Goal: Navigation & Orientation: Find specific page/section

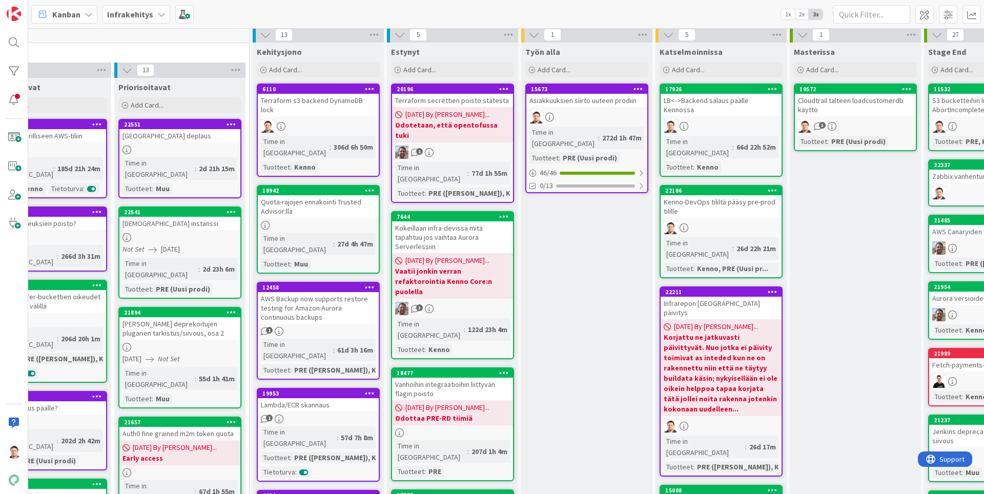
scroll to position [0, 190]
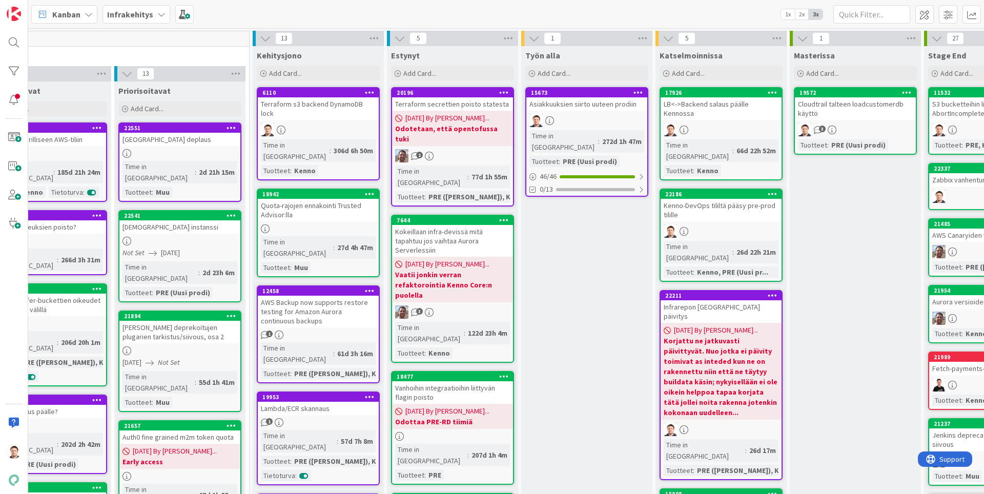
click at [320, 124] on div at bounding box center [318, 129] width 121 height 13
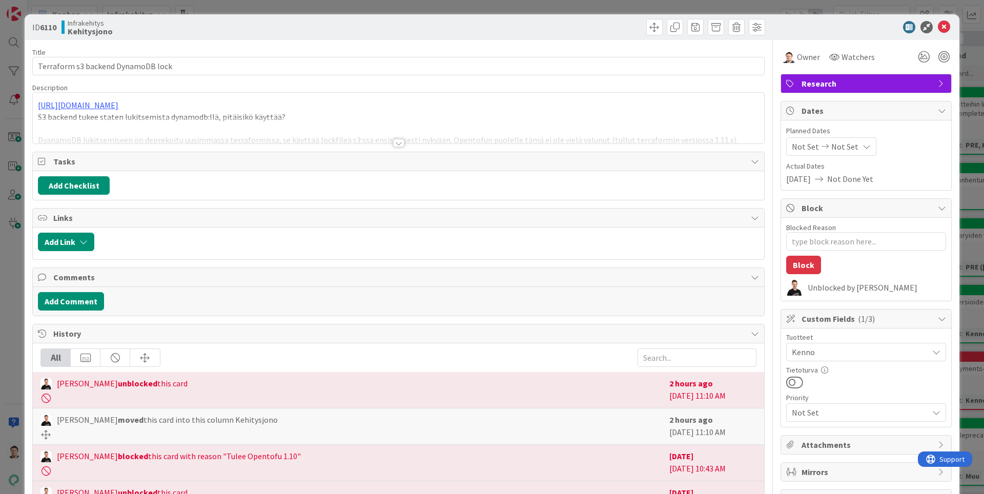
click at [399, 147] on div at bounding box center [398, 143] width 11 height 8
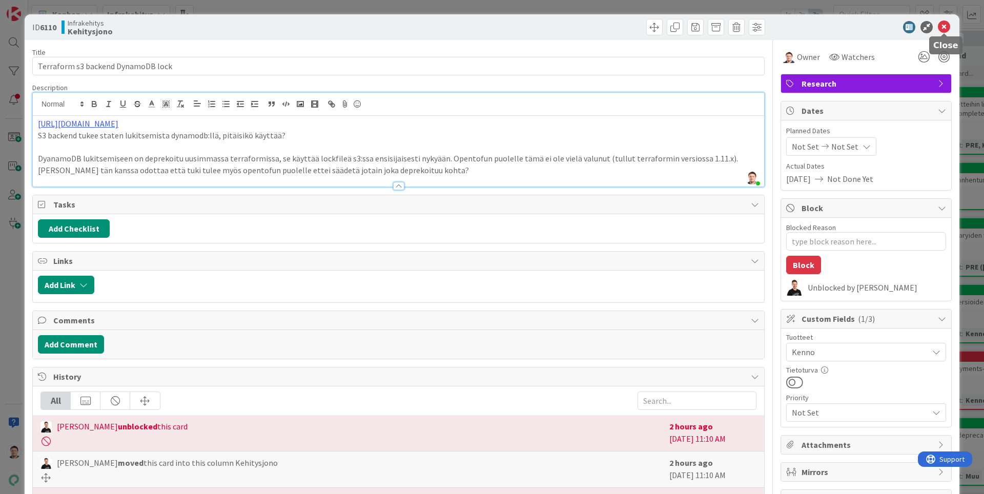
click at [948, 22] on icon at bounding box center [944, 27] width 12 height 12
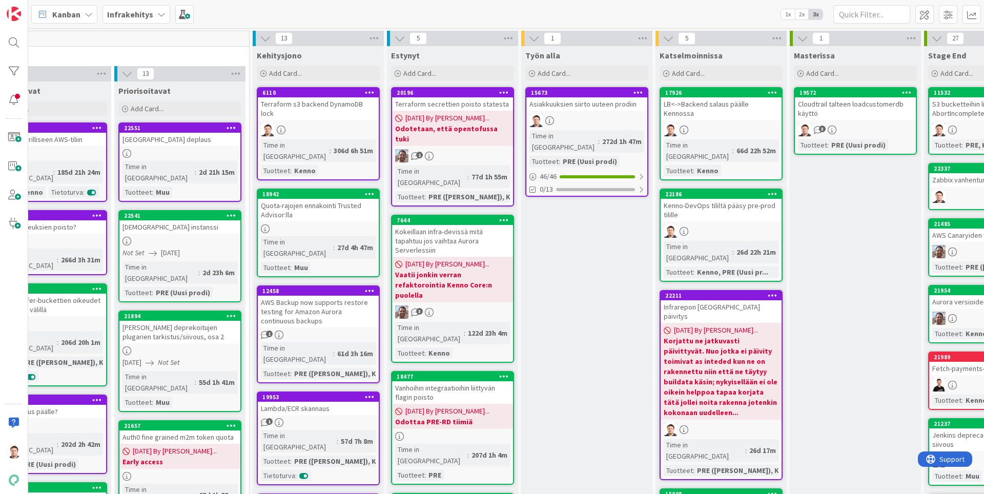
click at [329, 224] on div at bounding box center [318, 228] width 121 height 9
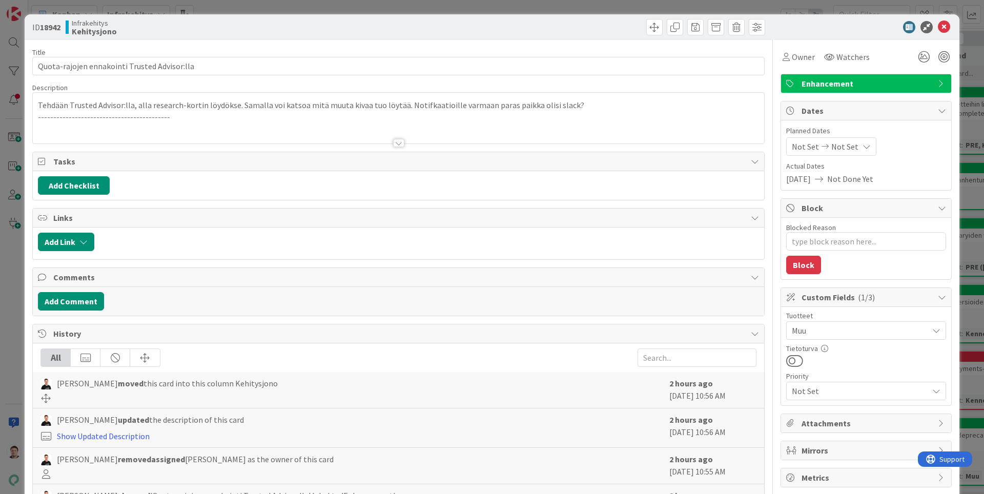
type textarea "x"
click at [948, 26] on icon at bounding box center [944, 27] width 12 height 12
